Goal: Task Accomplishment & Management: Use online tool/utility

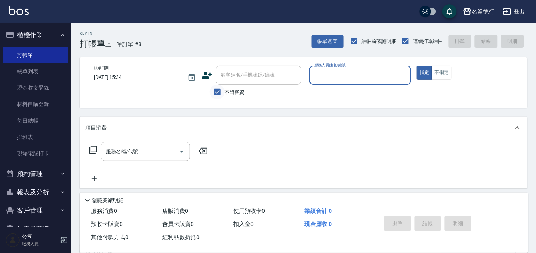
click at [217, 95] on input "不留客資" at bounding box center [217, 92] width 15 height 15
checkbox input "false"
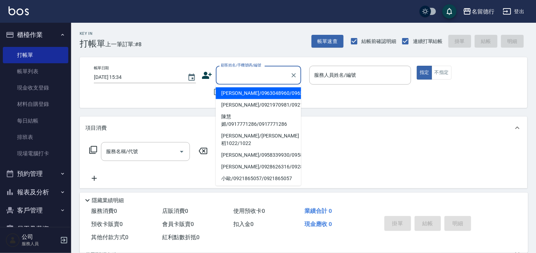
click at [237, 79] on input "顧客姓名/手機號碼/編號" at bounding box center [253, 75] width 68 height 12
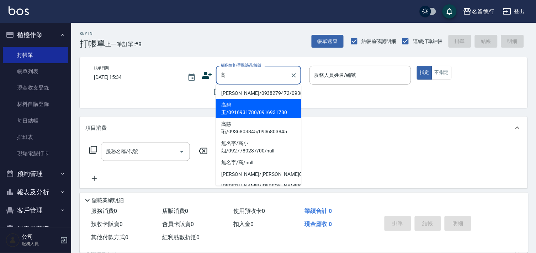
click at [242, 114] on li "高碧玉/0916931780/0916931780" at bounding box center [258, 108] width 85 height 19
type input "高碧玉/0916931780/0916931780"
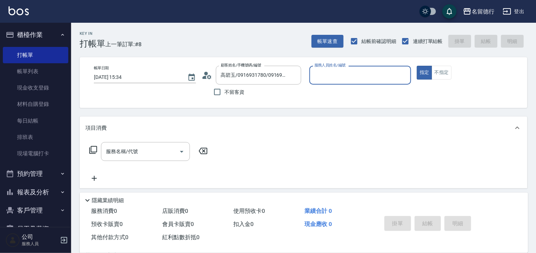
click at [328, 74] on input "服務人員姓名/編號" at bounding box center [360, 75] width 96 height 12
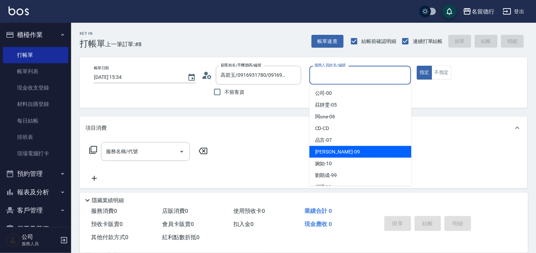
click at [324, 153] on span "[PERSON_NAME] -09" at bounding box center [337, 151] width 45 height 7
type input "[PERSON_NAME]-09"
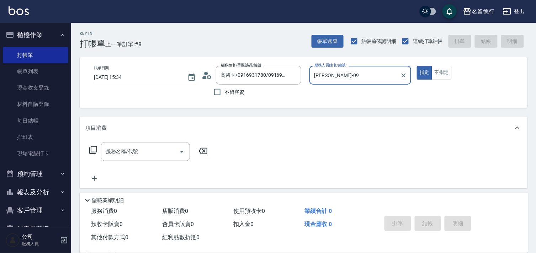
scroll to position [95, 0]
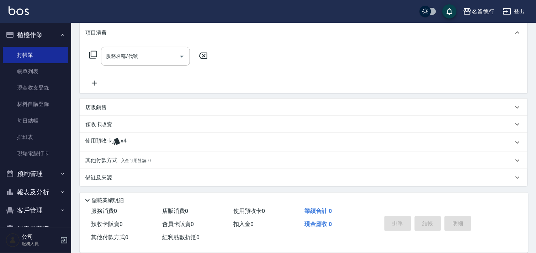
click at [101, 139] on p "使用預收卡" at bounding box center [98, 142] width 27 height 11
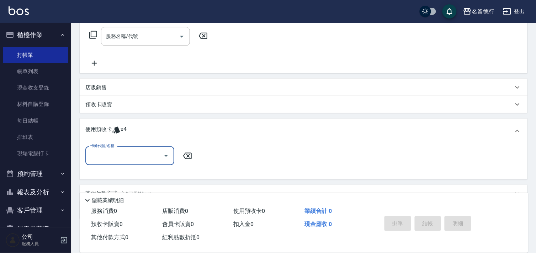
scroll to position [134, 0]
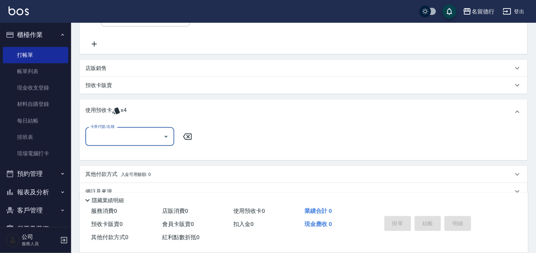
click at [107, 135] on input "卡券代號/名稱" at bounding box center [124, 136] width 72 height 12
click at [125, 151] on div "洗髮券售 剩餘4張" at bounding box center [129, 155] width 89 height 12
type input "洗髮券售"
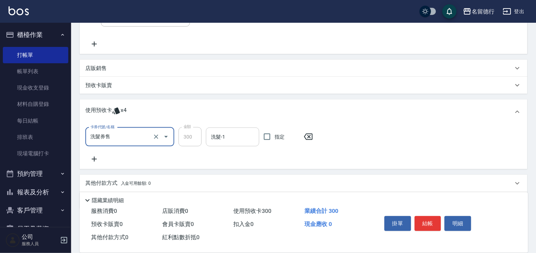
click at [236, 135] on input "洗髮-1" at bounding box center [232, 137] width 47 height 12
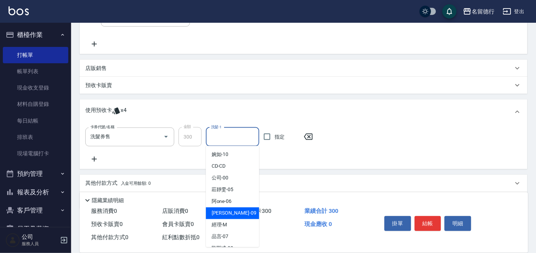
click at [221, 210] on span "[PERSON_NAME] -09" at bounding box center [233, 213] width 45 height 7
type input "[PERSON_NAME]-09"
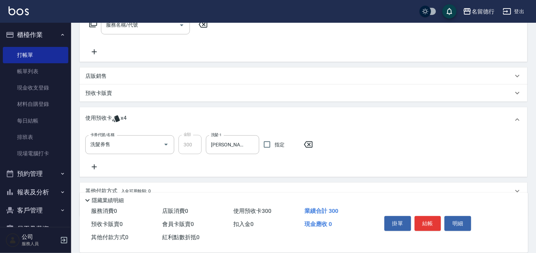
scroll to position [0, 0]
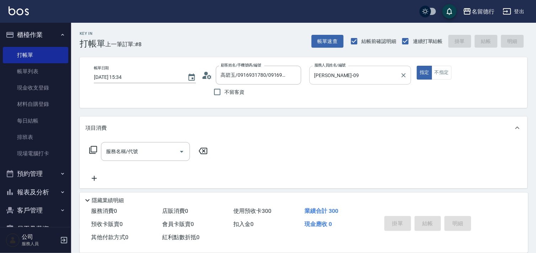
type input "[DATE] 18:13"
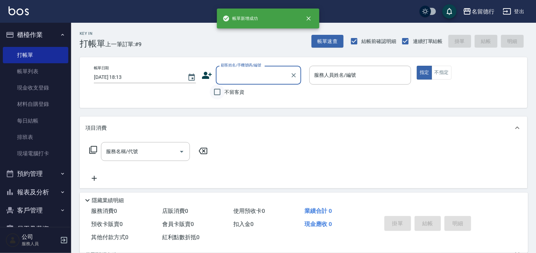
click at [217, 93] on input "不留客資" at bounding box center [217, 92] width 15 height 15
checkbox input "true"
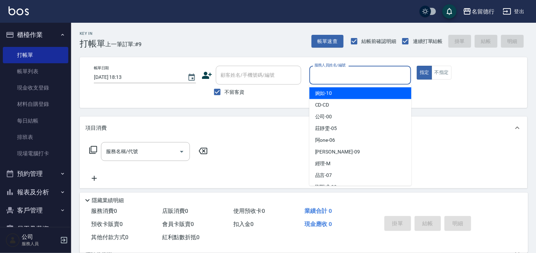
click at [326, 75] on input "服務人員姓名/編號" at bounding box center [360, 75] width 96 height 12
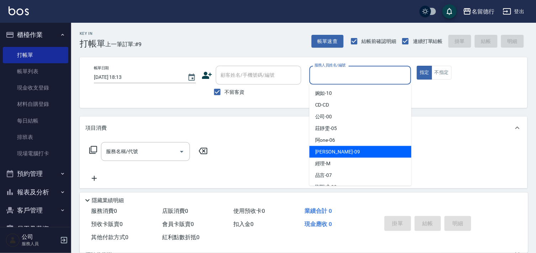
click at [324, 151] on span "[PERSON_NAME] -09" at bounding box center [337, 151] width 45 height 7
type input "[PERSON_NAME]-09"
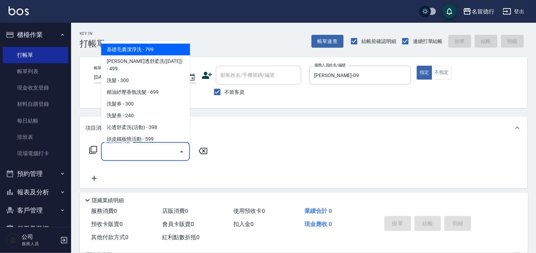
click at [134, 152] on input "服務名稱/代號" at bounding box center [140, 151] width 72 height 12
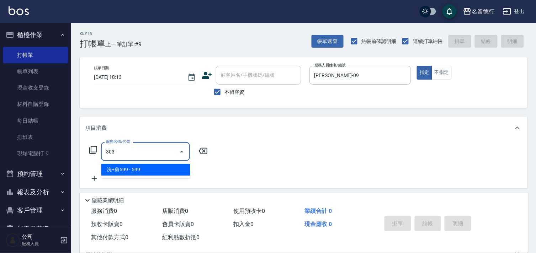
click at [154, 171] on span "洗+剪599 - 599" at bounding box center [145, 170] width 89 height 12
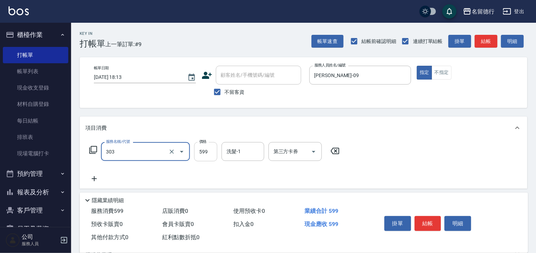
type input "洗+剪599(303)"
click at [197, 150] on input "599" at bounding box center [205, 151] width 23 height 19
click at [242, 158] on div "洗髮-1" at bounding box center [242, 151] width 43 height 19
type input "800"
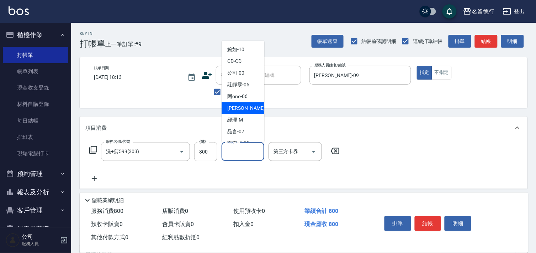
click at [247, 104] on div "[PERSON_NAME] -09" at bounding box center [242, 108] width 43 height 12
type input "[PERSON_NAME]-09"
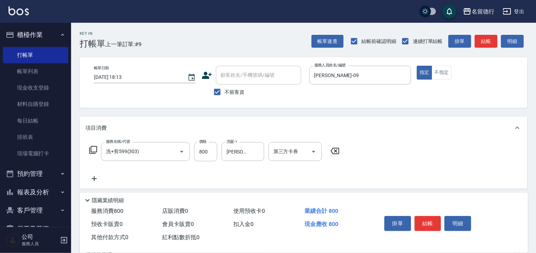
click at [92, 180] on icon at bounding box center [94, 178] width 18 height 9
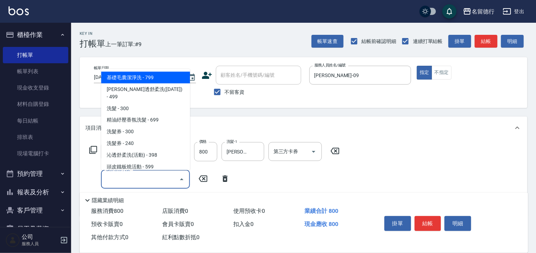
click at [112, 180] on input "服務名稱/代號" at bounding box center [140, 179] width 72 height 12
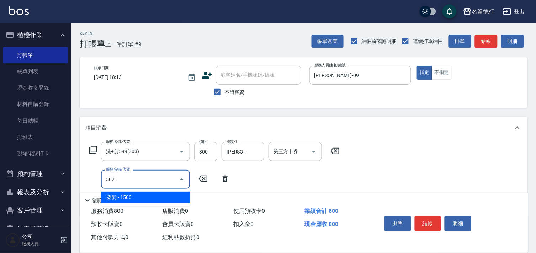
click at [123, 198] on span "染髮 - 1500" at bounding box center [145, 198] width 89 height 12
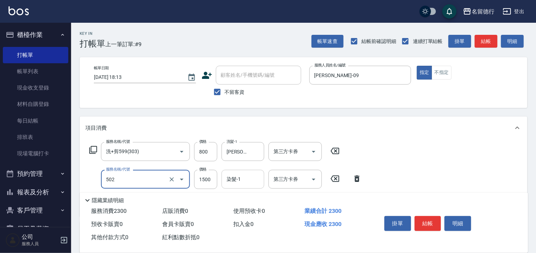
type input "染髮(502)"
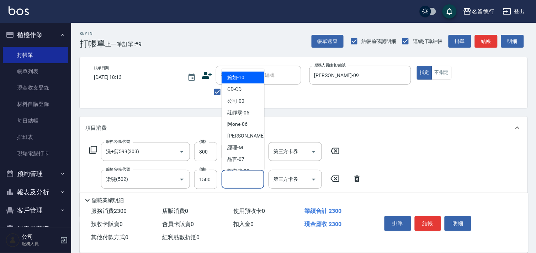
click at [236, 175] on input "染髮-1" at bounding box center [243, 179] width 36 height 12
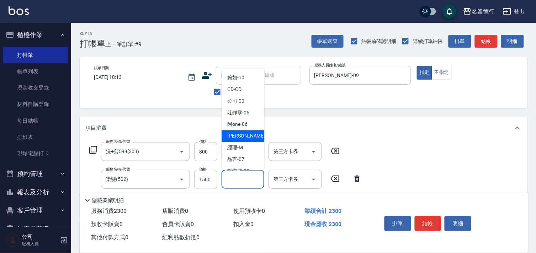
click at [240, 140] on div "[PERSON_NAME] -09" at bounding box center [242, 136] width 43 height 12
type input "[PERSON_NAME]-09"
